Goal: Check status: Check status

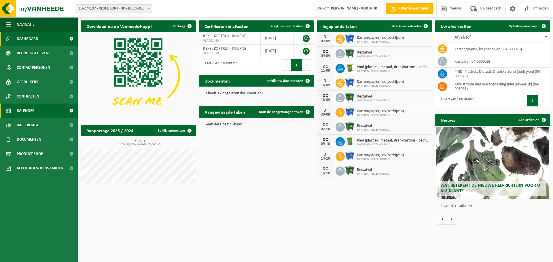
click at [37, 109] on link "Kalender" at bounding box center [39, 111] width 78 height 14
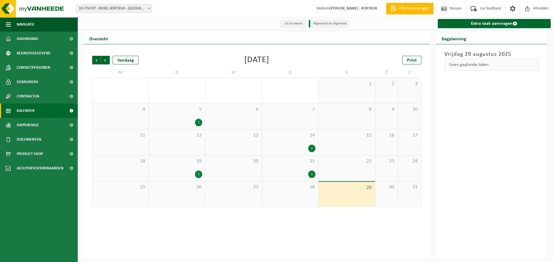
click at [200, 174] on div "1" at bounding box center [198, 174] width 7 height 7
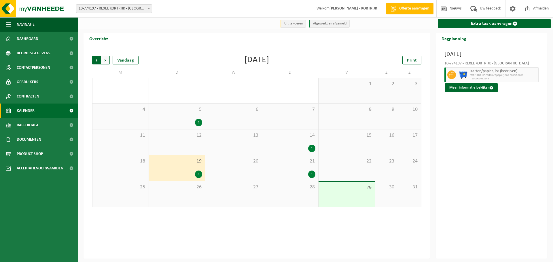
click at [109, 62] on span "Volgende" at bounding box center [105, 60] width 9 height 9
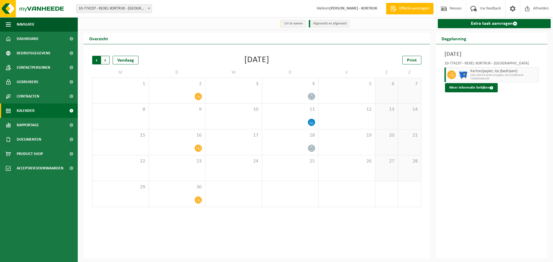
click at [108, 59] on span "Volgende" at bounding box center [105, 60] width 9 height 9
click at [106, 59] on span "Volgende" at bounding box center [105, 60] width 9 height 9
click at [95, 61] on span "Vorige" at bounding box center [96, 60] width 9 height 9
